Goal: Task Accomplishment & Management: Manage account settings

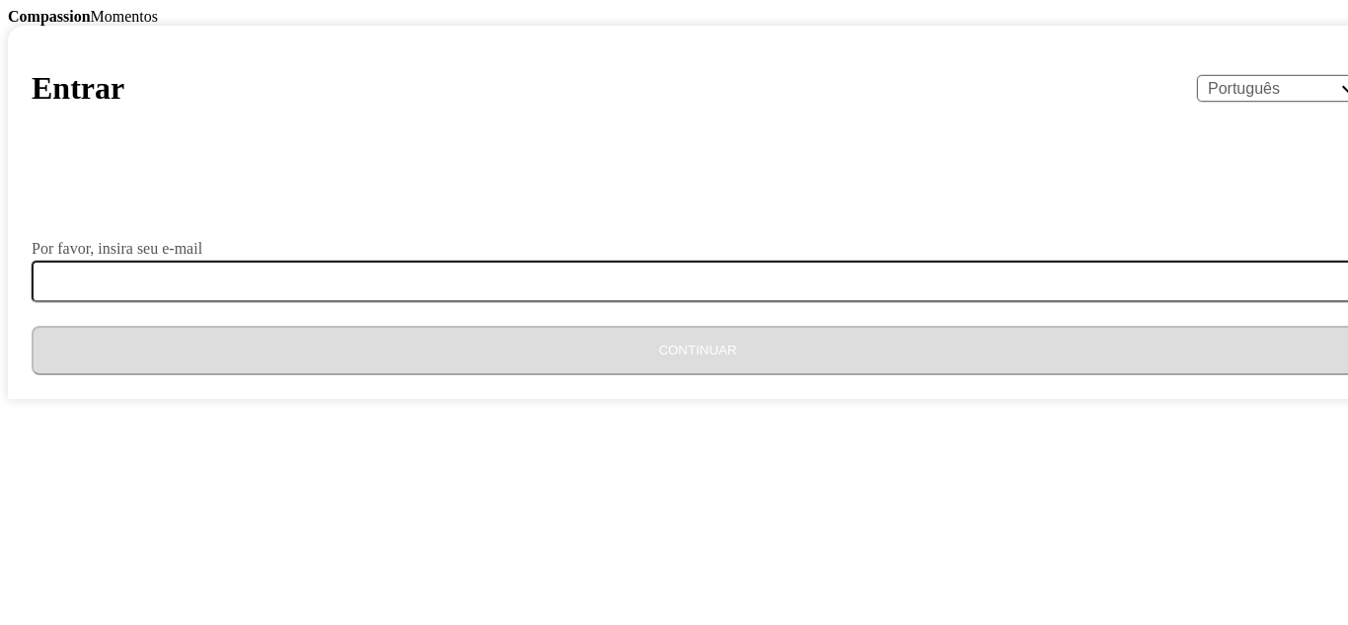
select select "pt"
click at [606, 375] on form "Por favor, insira seu e-mail Continuar" at bounding box center [698, 271] width 1332 height 207
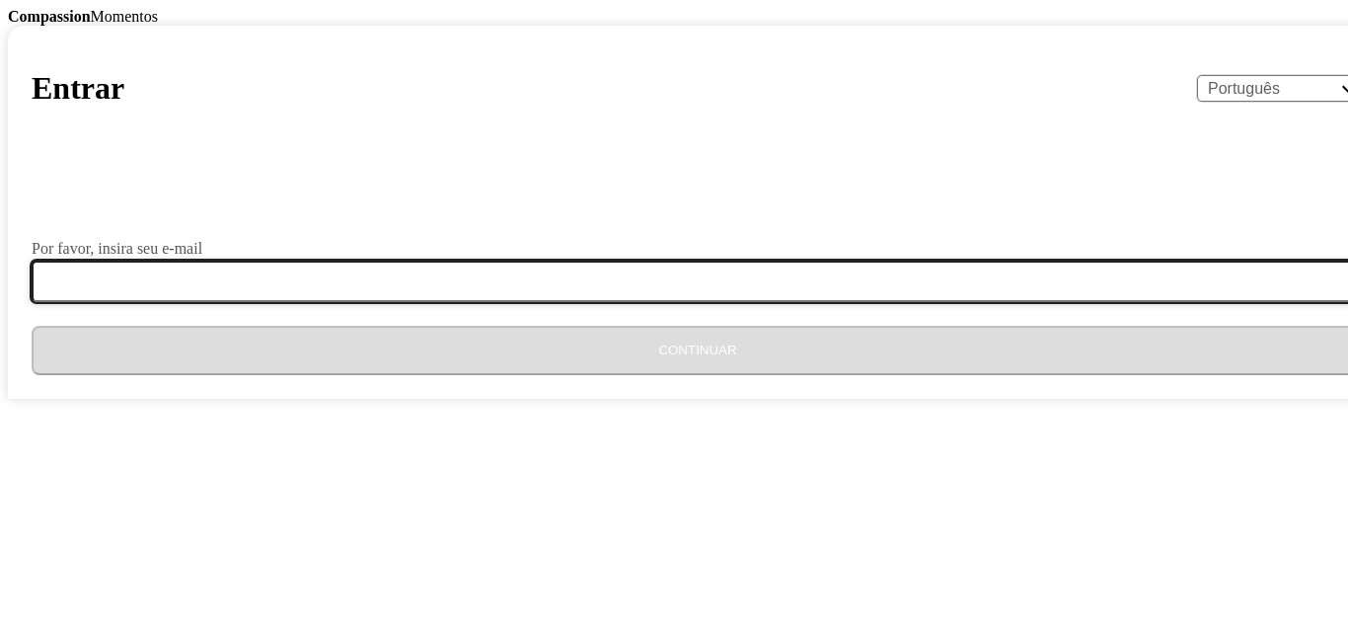
click at [606, 302] on input "Por favor, insira seu e-mail" at bounding box center [710, 280] width 1356 height 41
type input "[EMAIL_ADDRESS][DOMAIN_NAME]"
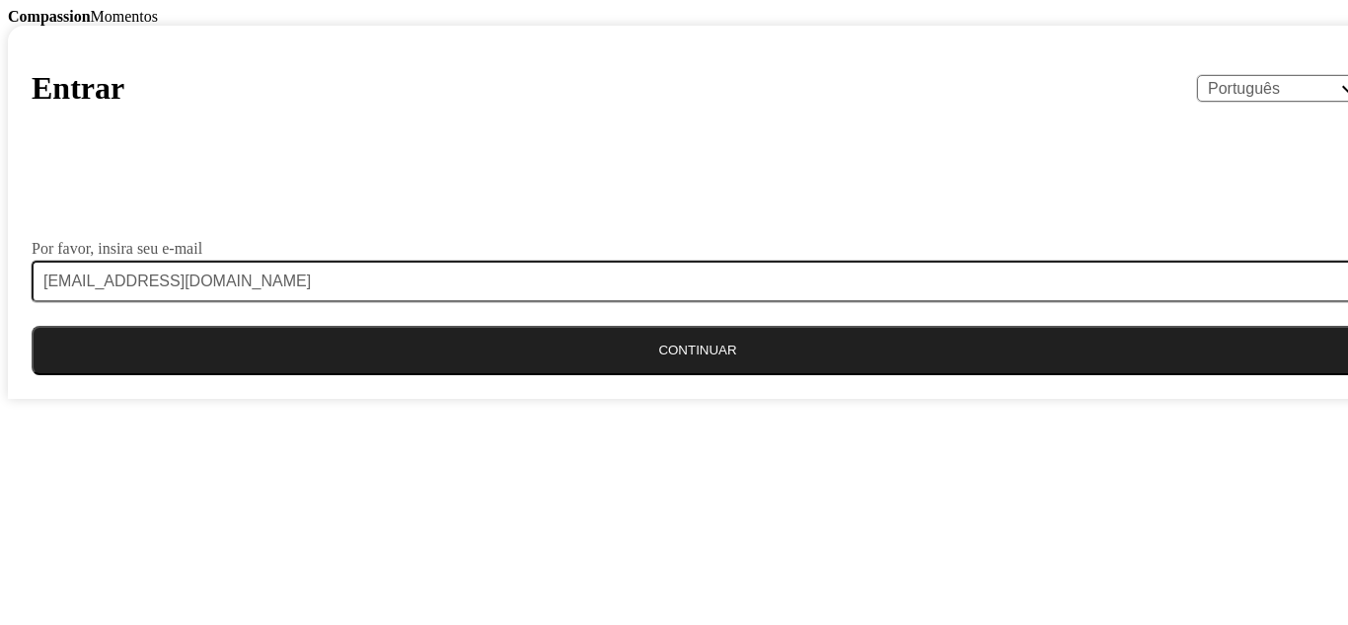
click at [556, 375] on button "Continuar" at bounding box center [698, 350] width 1332 height 49
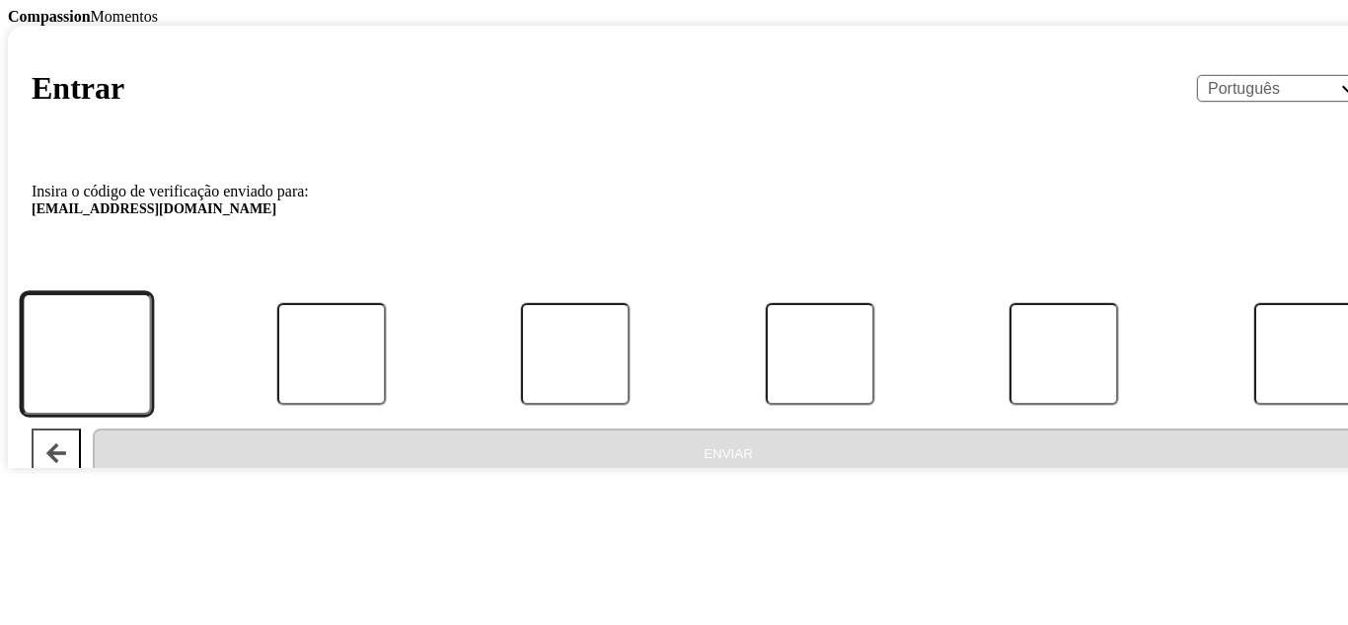
click at [152, 415] on input "Código:" at bounding box center [87, 354] width 130 height 122
type input "5"
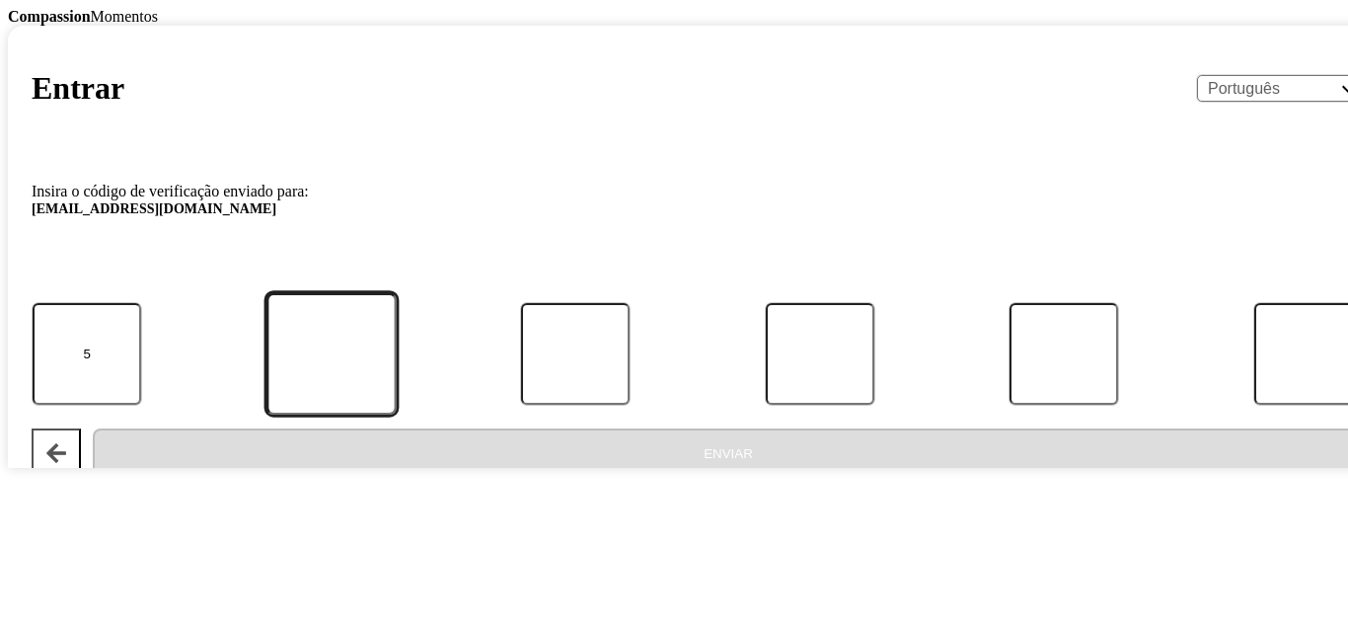
type input "9"
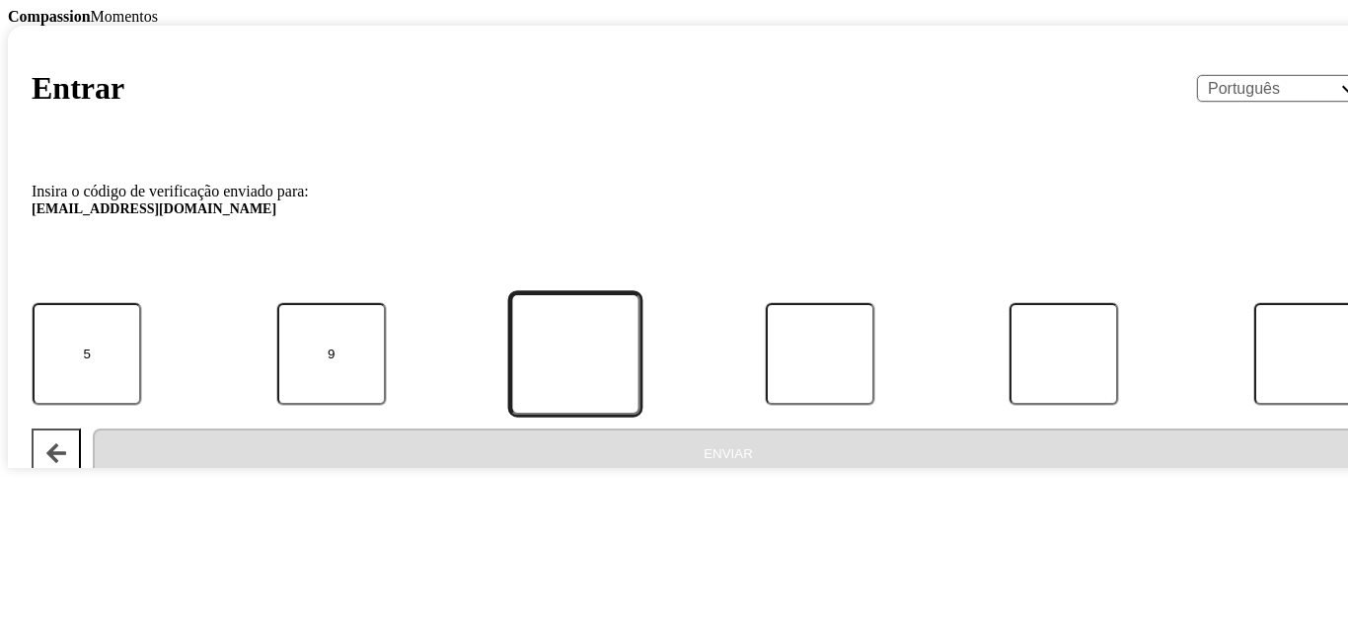
type input "7"
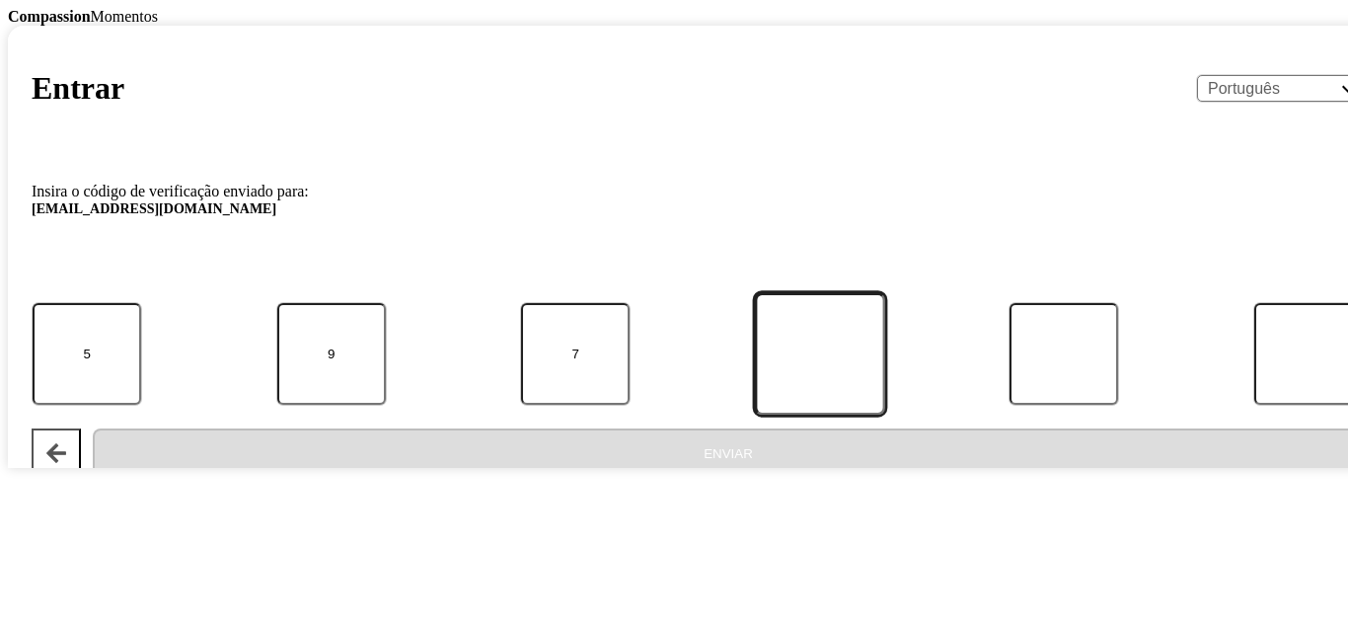
type input "6"
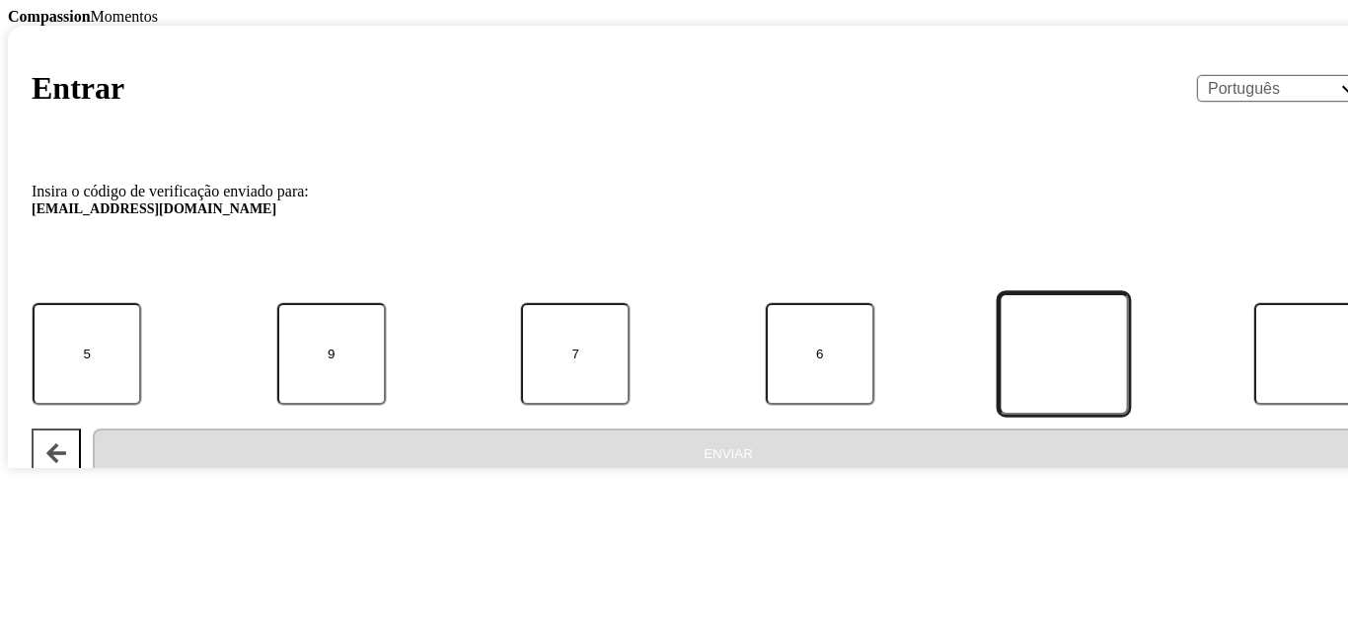
type input "1"
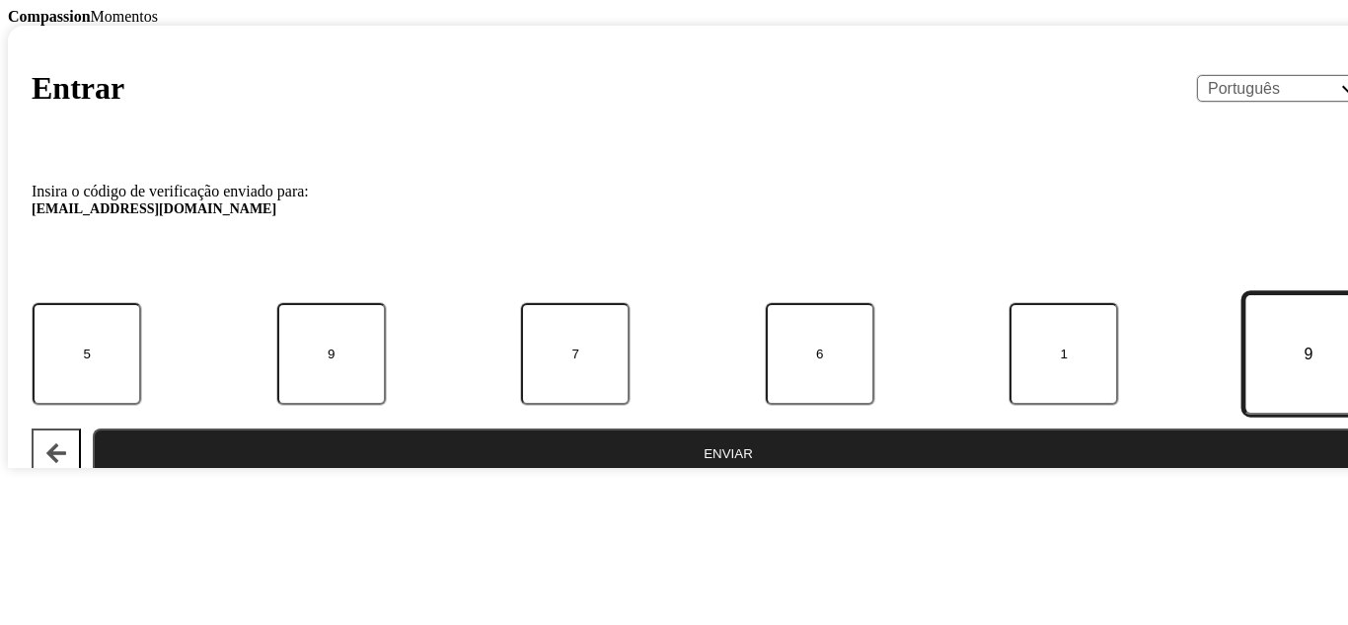
type input "9"
click at [591, 478] on button "Enviar" at bounding box center [728, 452] width 1271 height 49
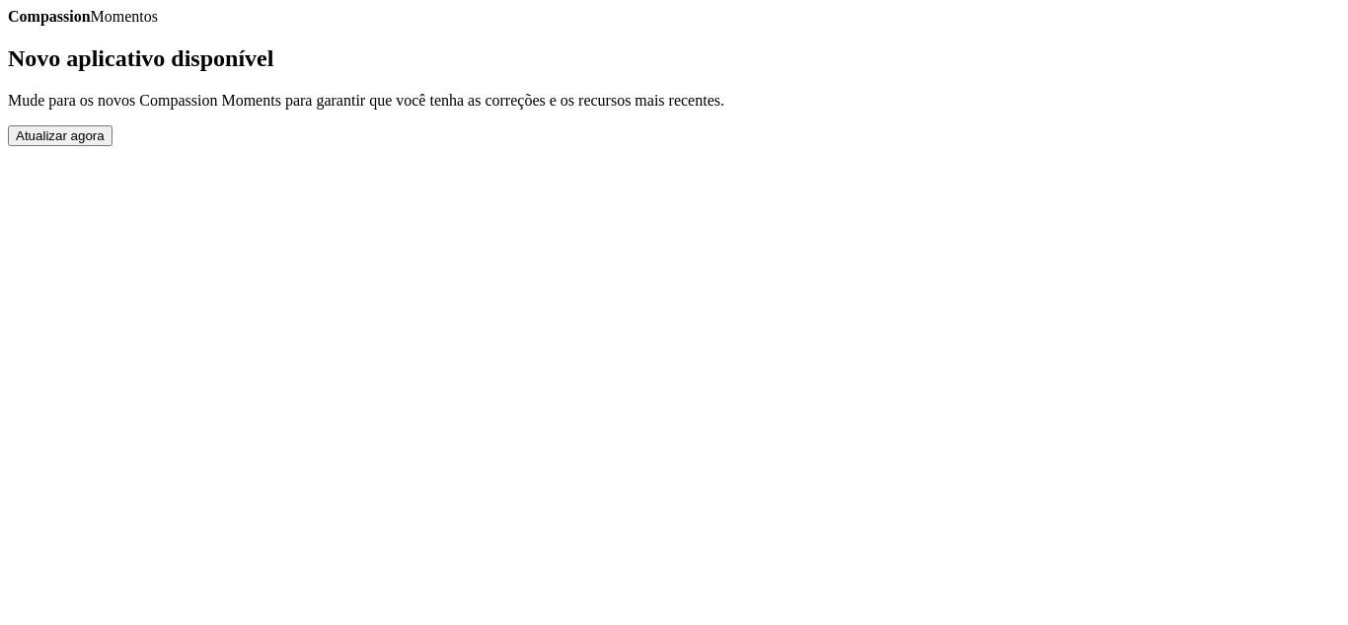
click at [112, 146] on button "Atualizar agora" at bounding box center [60, 135] width 105 height 21
